Goal: Task Accomplishment & Management: Use online tool/utility

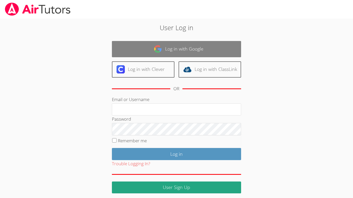
click at [239, 50] on link "Log in with Google" at bounding box center [176, 49] width 129 height 16
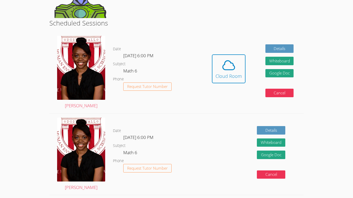
scroll to position [84, 0]
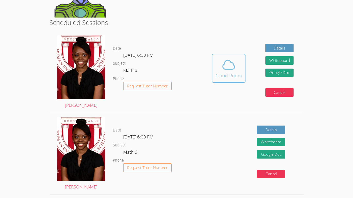
click at [230, 65] on icon at bounding box center [228, 65] width 14 height 14
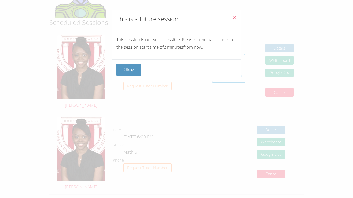
click at [234, 15] on icon "Close" at bounding box center [234, 17] width 4 height 4
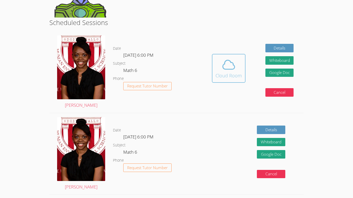
click at [239, 74] on div "Cloud Room" at bounding box center [228, 75] width 26 height 7
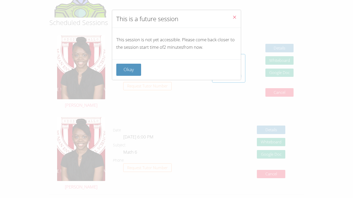
click at [234, 14] on button "Close" at bounding box center [234, 18] width 13 height 16
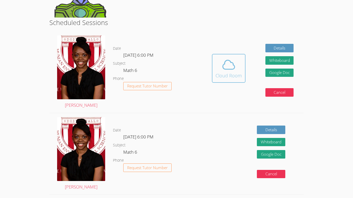
click at [228, 65] on icon at bounding box center [228, 65] width 14 height 14
click at [226, 63] on icon at bounding box center [228, 65] width 14 height 14
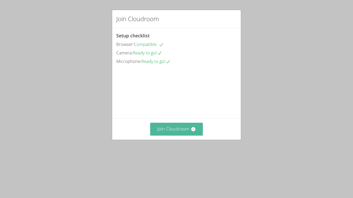
click at [191, 136] on button "Join Cloudroom" at bounding box center [176, 129] width 53 height 13
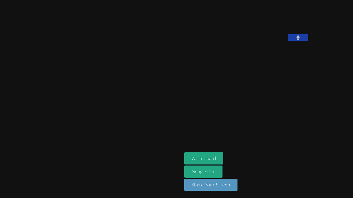
click at [287, 41] on button at bounding box center [297, 37] width 21 height 6
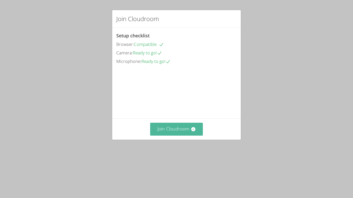
click at [170, 136] on button "Join Cloudroom" at bounding box center [176, 129] width 53 height 13
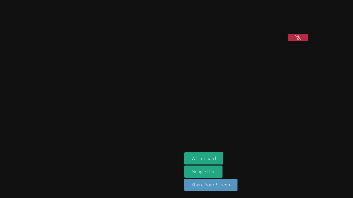
click at [287, 41] on button at bounding box center [297, 37] width 21 height 6
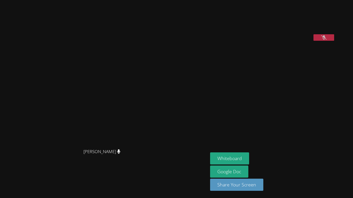
click at [313, 41] on button at bounding box center [323, 37] width 21 height 6
click at [249, 158] on button "Whiteboard" at bounding box center [229, 159] width 39 height 12
click at [325, 40] on icon at bounding box center [323, 37] width 3 height 4
click at [121, 84] on video at bounding box center [103, 89] width 77 height 115
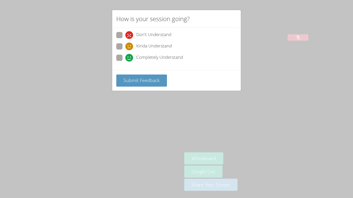
click at [181, 108] on div "How is your session going? Don't Understand Kinda Understand Completely Underst…" at bounding box center [176, 99] width 353 height 198
click at [125, 62] on span at bounding box center [125, 62] width 0 height 0
click at [125, 55] on input "Completely Understand" at bounding box center [127, 57] width 4 height 4
radio input "true"
click at [139, 80] on span "Submit Feedback" at bounding box center [141, 80] width 36 height 6
